Goal: Information Seeking & Learning: Learn about a topic

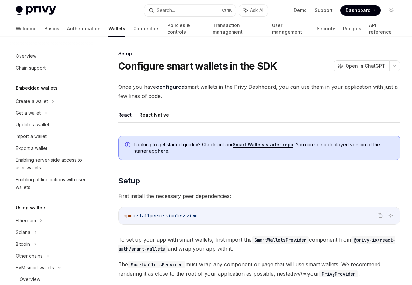
scroll to position [154, 0]
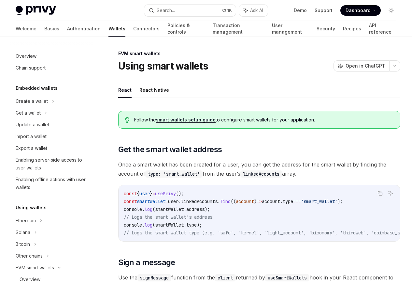
scroll to position [142, 0]
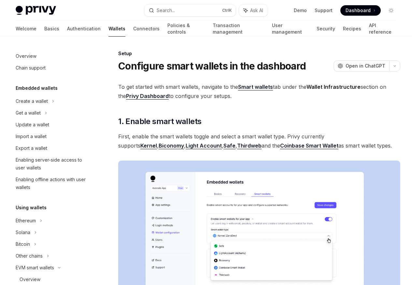
scroll to position [142, 0]
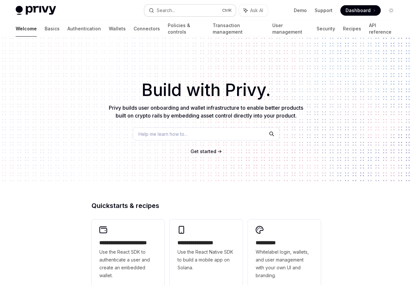
click at [164, 10] on div "Search..." at bounding box center [166, 11] width 18 height 8
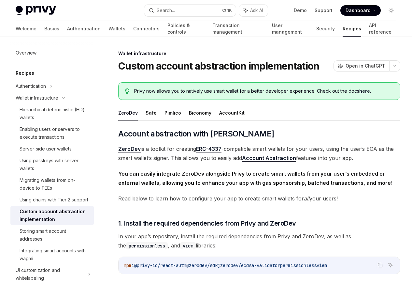
scroll to position [37, 0]
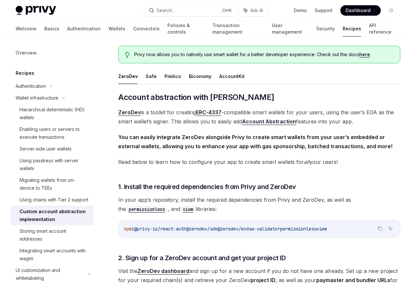
type textarea "*"
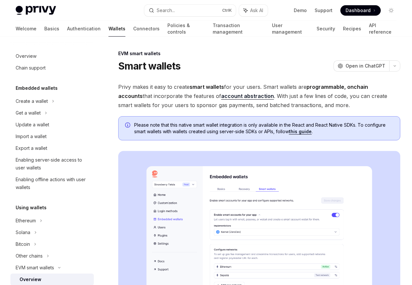
scroll to position [118, 0]
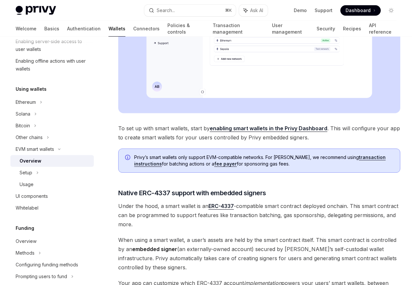
scroll to position [235, 0]
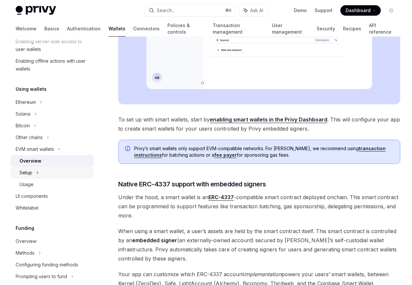
click at [20, 173] on div "Setup" at bounding box center [26, 173] width 13 height 8
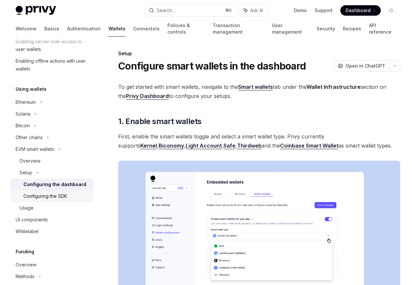
click at [47, 197] on div "Configuring the SDK" at bounding box center [45, 196] width 44 height 8
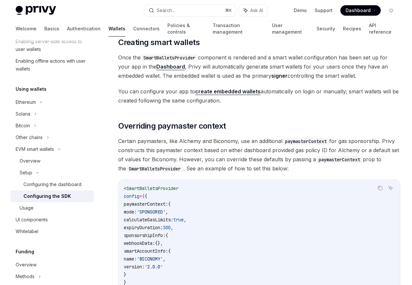
scroll to position [391, 0]
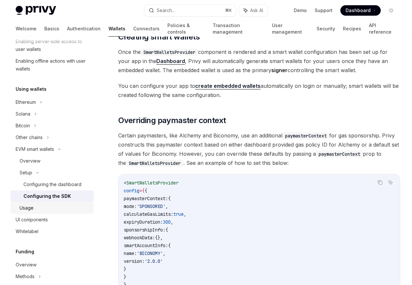
click at [21, 209] on div "Usage" at bounding box center [27, 208] width 14 height 8
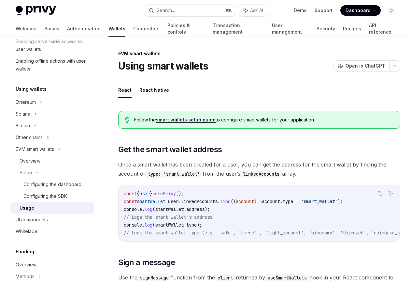
click at [22, 209] on div "Usage" at bounding box center [27, 208] width 15 height 8
type textarea "*"
click at [0, 0] on link "Send a transaction" at bounding box center [0, 0] width 0 height 0
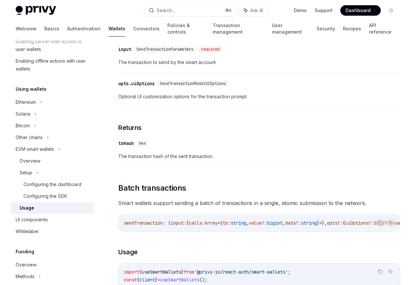
scroll to position [1175, 0]
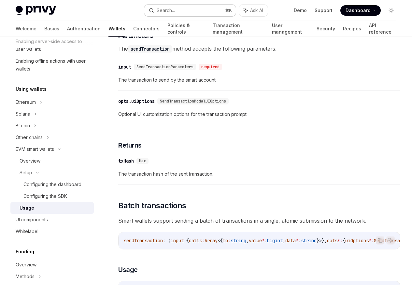
click at [163, 10] on div "Search..." at bounding box center [166, 11] width 18 height 8
type textarea "*"
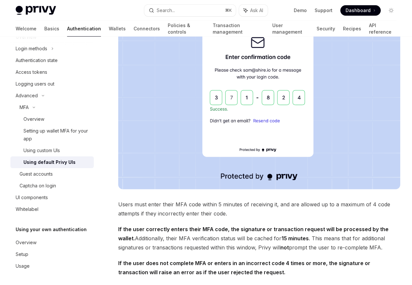
scroll to position [49, 0]
click at [164, 10] on div "Search..." at bounding box center [166, 11] width 18 height 8
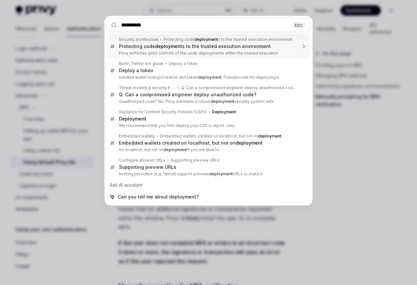
type input "**********"
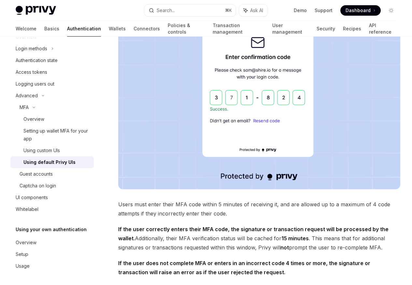
type textarea "*"
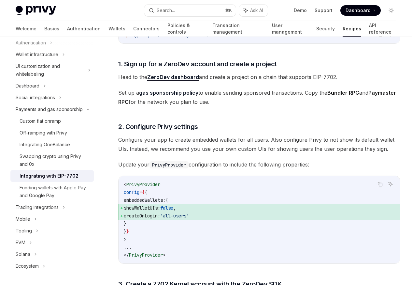
scroll to position [566, 0]
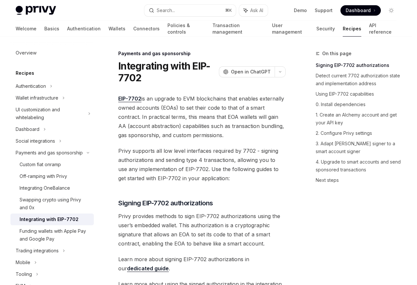
type input "**********"
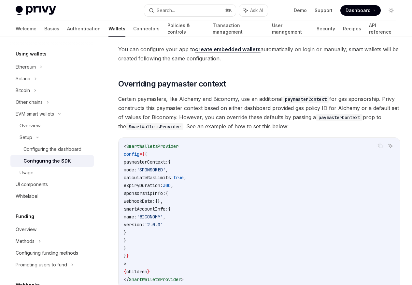
scroll to position [37, 0]
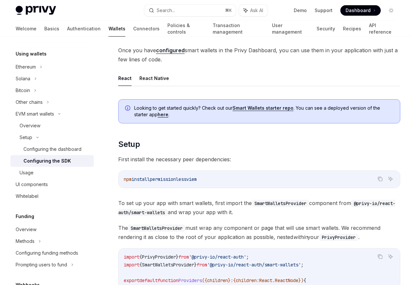
click at [130, 83] on button "React" at bounding box center [124, 77] width 13 height 15
type textarea "*"
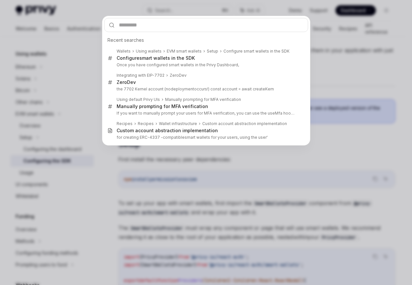
type input "**********"
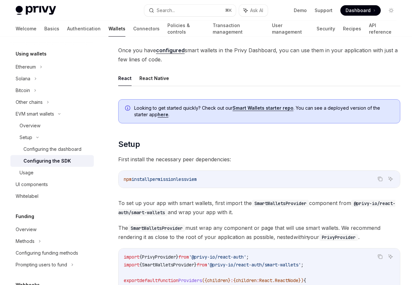
type textarea "*"
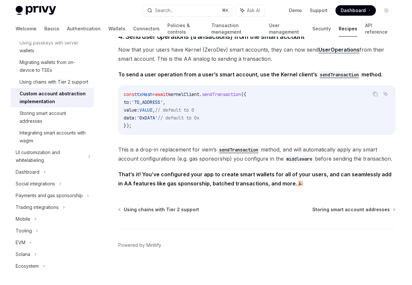
scroll to position [1502, 0]
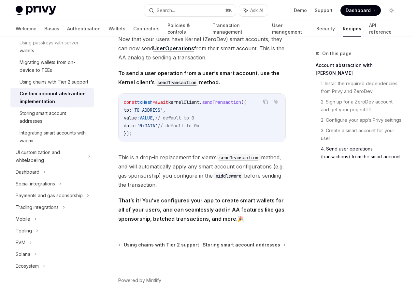
type input "**********"
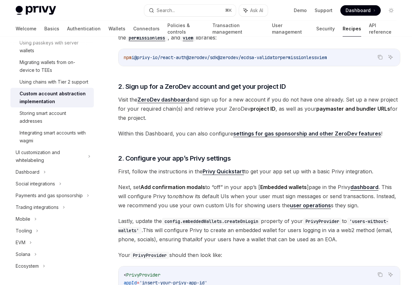
scroll to position [37, 0]
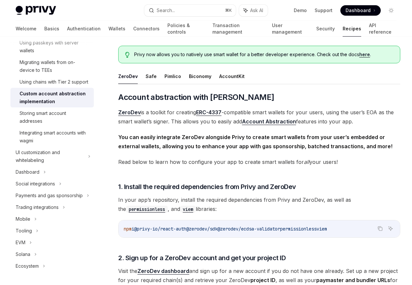
click at [126, 58] on div at bounding box center [127, 55] width 5 height 6
click at [149, 84] on button "Safe" at bounding box center [151, 75] width 11 height 15
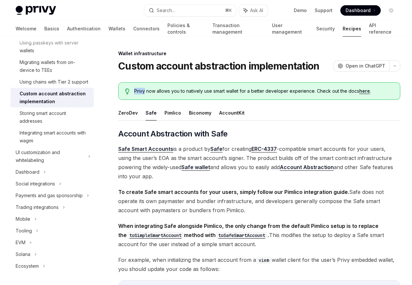
click at [162, 121] on ul "ZeroDev Safe Pimlico Biconomy AccountKit" at bounding box center [259, 113] width 282 height 16
click at [172, 120] on button "Pimlico" at bounding box center [173, 112] width 17 height 15
type textarea "*"
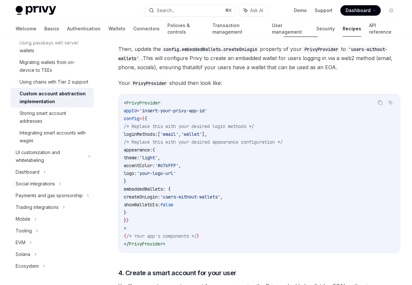
scroll to position [429, 0]
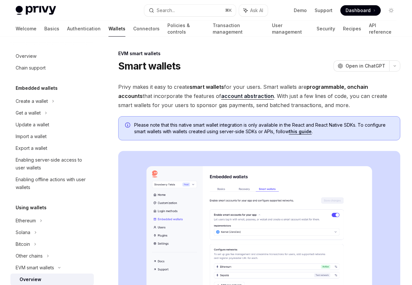
scroll to position [118, 0]
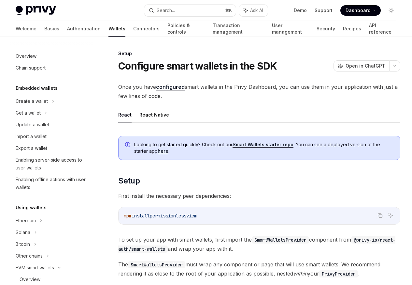
scroll to position [154, 0]
